Goal: Information Seeking & Learning: Check status

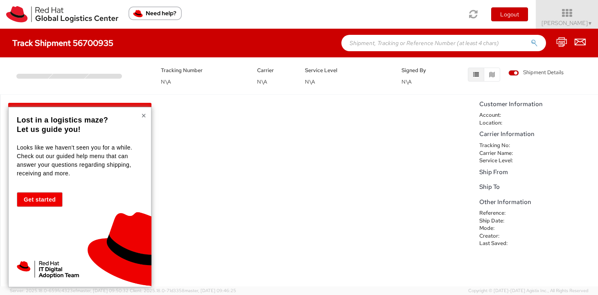
click at [143, 115] on button "×" at bounding box center [143, 115] width 5 height 8
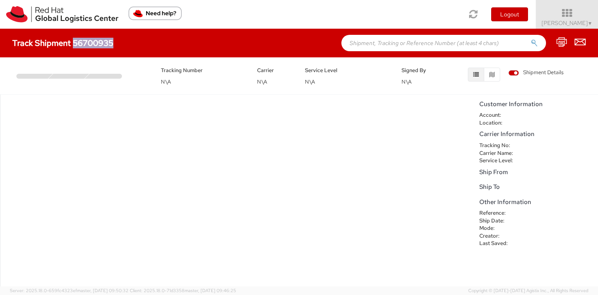
drag, startPoint x: 112, startPoint y: 43, endPoint x: 73, endPoint y: 43, distance: 38.5
click at [73, 43] on h4 "Track Shipment 56700935" at bounding box center [62, 43] width 101 height 9
copy h4 "56700935"
click at [383, 42] on input "text" at bounding box center [444, 43] width 205 height 16
paste input "56700935"
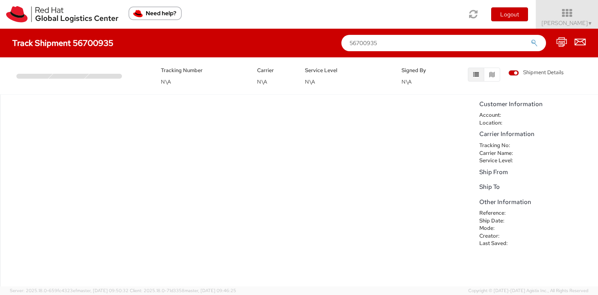
click at [531, 39] on button "submit" at bounding box center [534, 44] width 7 height 10
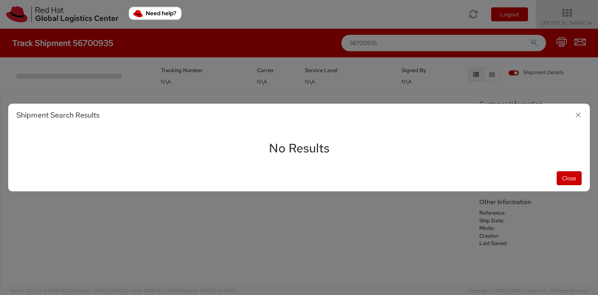
click at [174, 244] on div "Shipment Search Results No Results Close" at bounding box center [299, 147] width 598 height 295
click at [579, 114] on icon "button" at bounding box center [579, 115] width 12 height 12
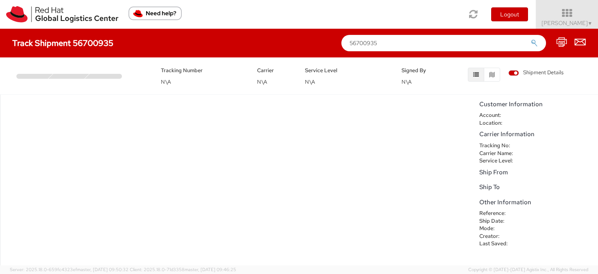
click at [382, 43] on input "56700935" at bounding box center [444, 43] width 205 height 16
type input "5"
paste input "392849800130"
type input "392849800130"
click at [531, 39] on button "submit" at bounding box center [534, 44] width 7 height 10
